Goal: Find specific page/section: Find specific page/section

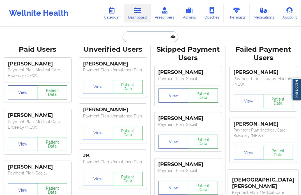
click at [145, 39] on input "text" at bounding box center [151, 36] width 56 height 11
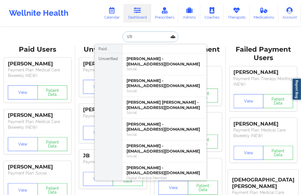
type input "V"
type input "[PERSON_NAME]"
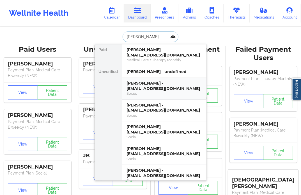
click at [144, 83] on div "[PERSON_NAME] - [EMAIL_ADDRESS][DOMAIN_NAME]" at bounding box center [164, 85] width 75 height 10
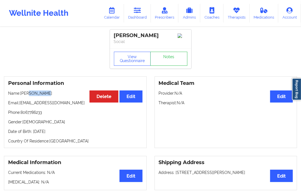
drag, startPoint x: 29, startPoint y: 97, endPoint x: 49, endPoint y: 95, distance: 19.2
click at [49, 95] on p "Name: [PERSON_NAME]" at bounding box center [75, 93] width 134 height 6
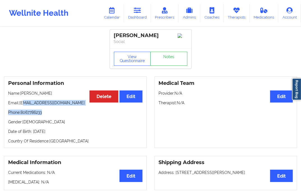
drag, startPoint x: 24, startPoint y: 107, endPoint x: 64, endPoint y: 117, distance: 41.2
click at [64, 116] on div "Personal Information Edit Delete Name: [PERSON_NAME] Email: [EMAIL_ADDRESS][DOM…" at bounding box center [75, 111] width 143 height 71
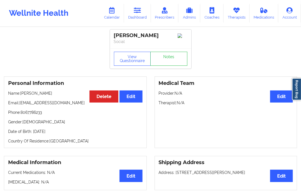
click at [54, 133] on p "Date of Birth: [DEMOGRAPHIC_DATA]" at bounding box center [75, 131] width 134 height 6
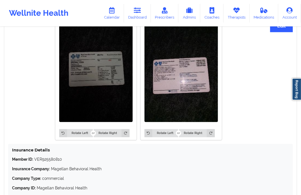
scroll to position [481, 0]
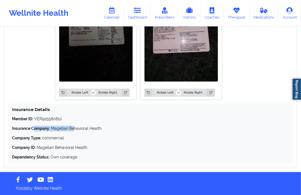
drag, startPoint x: 74, startPoint y: 125, endPoint x: 34, endPoint y: 124, distance: 40.4
click at [34, 124] on div "Member ID: VER925580810 Insurance Company: Magellan Behavioral Health Company T…" at bounding box center [150, 138] width 277 height 44
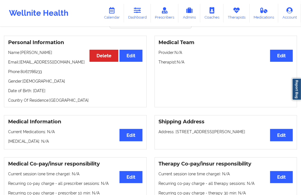
scroll to position [0, 0]
